Goal: Navigation & Orientation: Find specific page/section

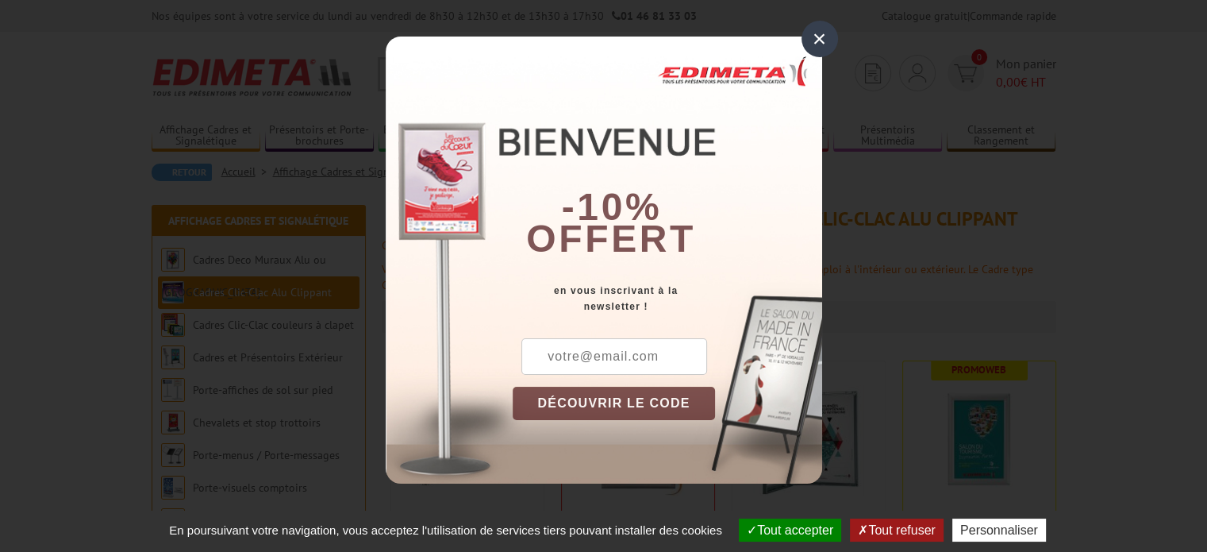
click at [813, 35] on div "×" at bounding box center [819, 39] width 37 height 37
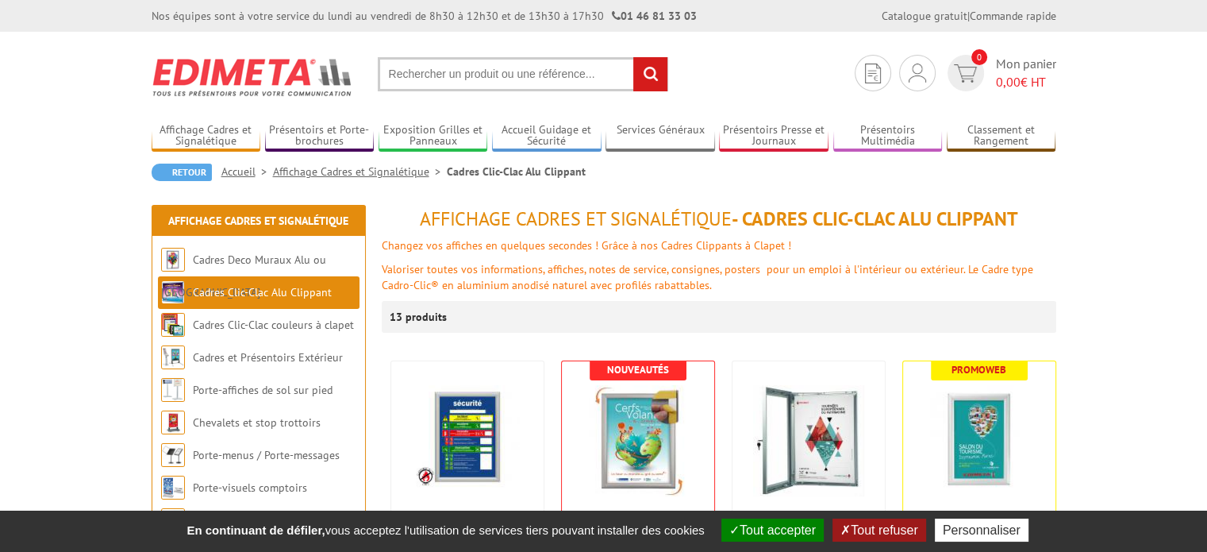
click at [433, 71] on input "text" at bounding box center [523, 74] width 290 height 34
type input "cadre 25 x 57"
click at [656, 74] on input "rechercher" at bounding box center [650, 74] width 34 height 34
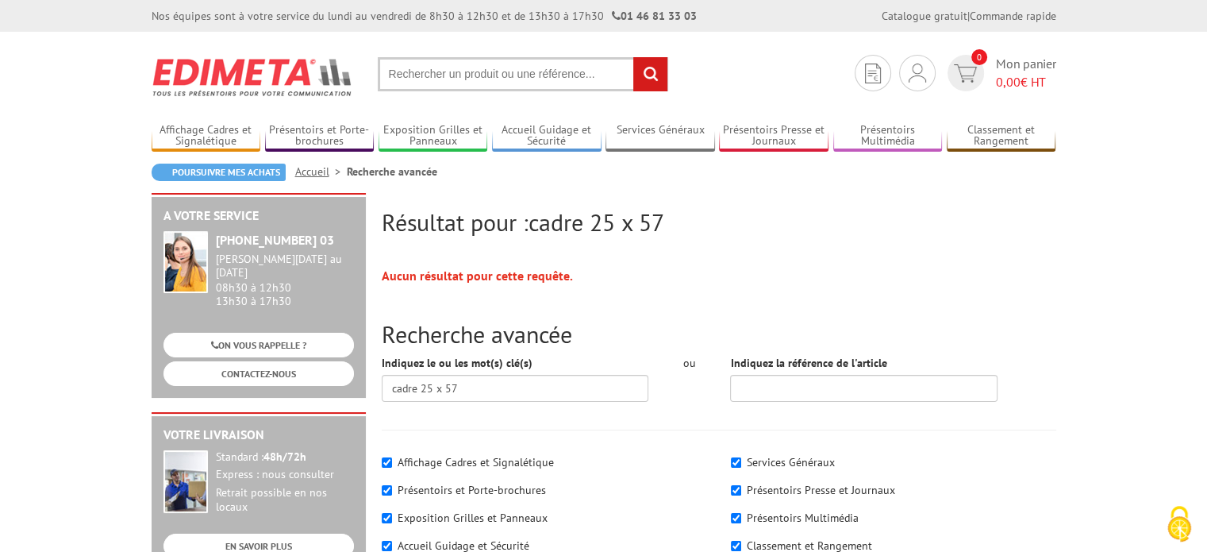
click at [436, 78] on input "text" at bounding box center [523, 74] width 290 height 34
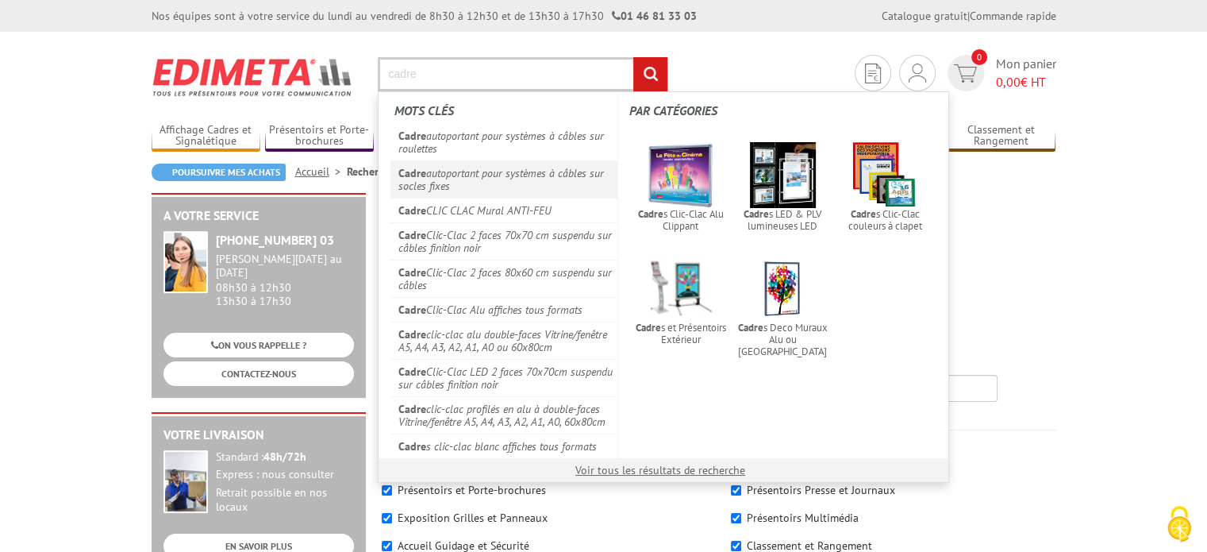
type input "cadre"
click at [470, 177] on link "Cadre autoportant pour systèmes à câbles sur socles fixes" at bounding box center [504, 178] width 228 height 37
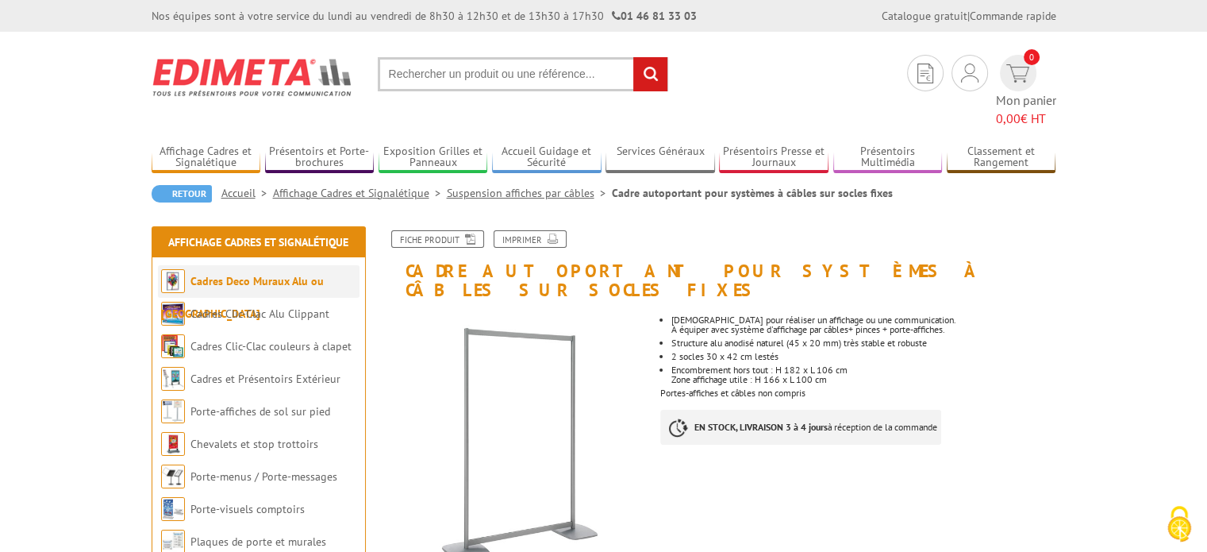
click at [300, 274] on link "Cadres Deco Muraux Alu ou [GEOGRAPHIC_DATA]" at bounding box center [242, 297] width 163 height 47
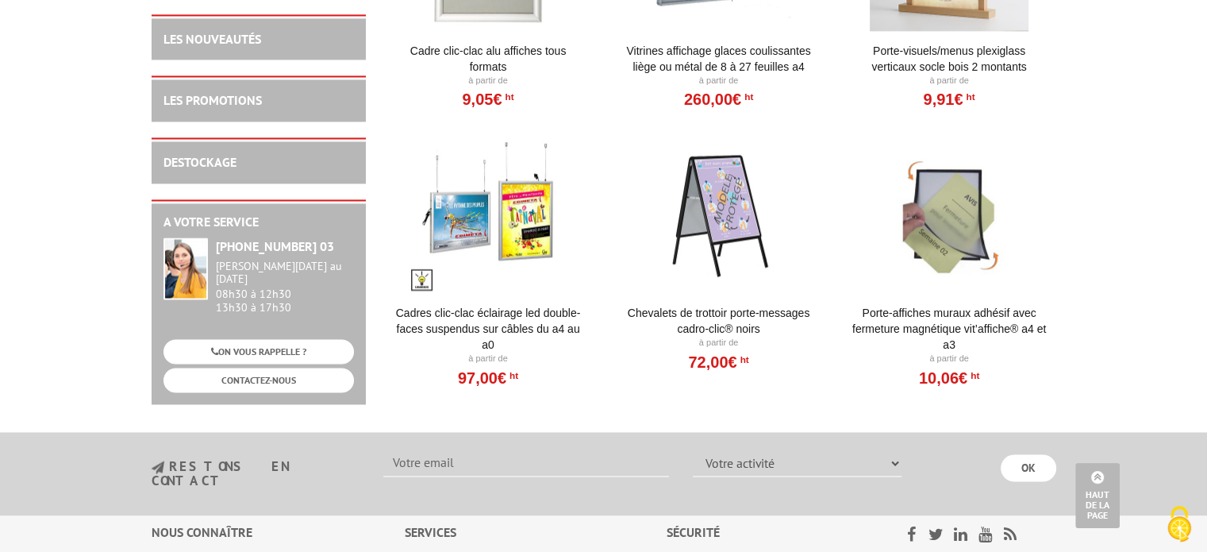
scroll to position [2222, 0]
